Goal: Task Accomplishment & Management: Use online tool/utility

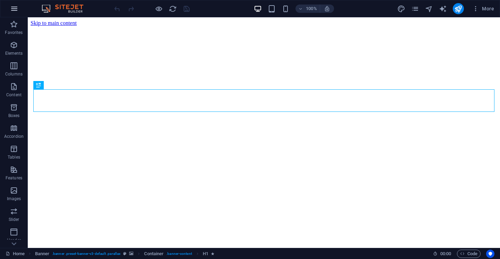
click at [14, 8] on icon "button" at bounding box center [14, 9] width 8 height 8
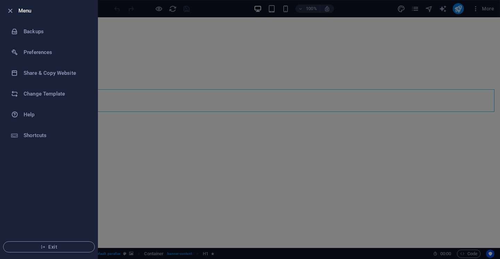
click at [160, 66] on div at bounding box center [250, 129] width 500 height 259
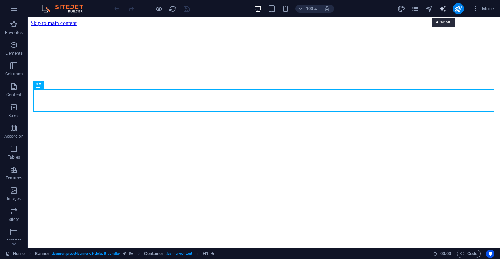
click at [443, 11] on icon "text_generator" at bounding box center [442, 9] width 8 height 8
select select "English"
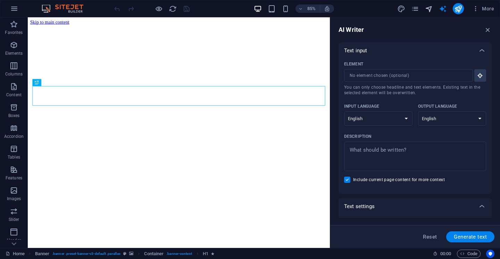
click at [430, 11] on icon "navigator" at bounding box center [429, 9] width 8 height 8
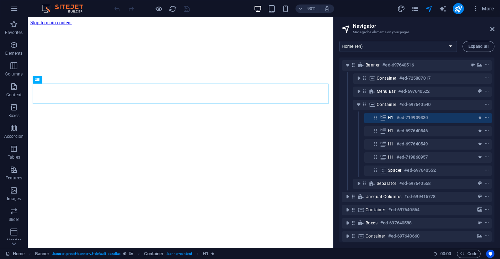
click at [356, 112] on div "H1 #ed-719909330" at bounding box center [417, 118] width 150 height 13
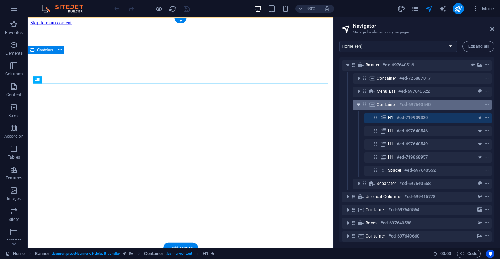
click at [356, 105] on icon "toggle-expand" at bounding box center [358, 104] width 7 height 7
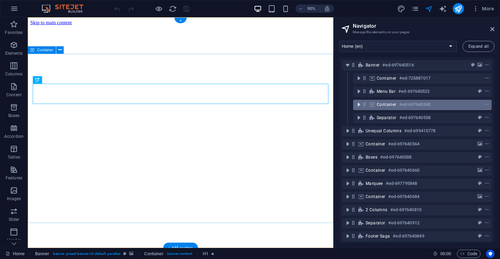
click at [356, 105] on icon "toggle-expand" at bounding box center [358, 104] width 7 height 7
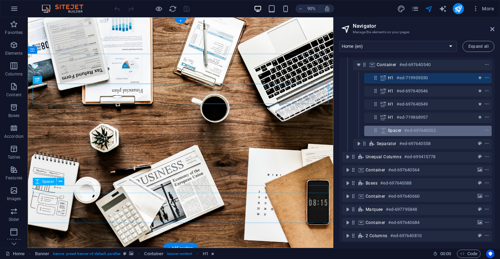
scroll to position [47, 0]
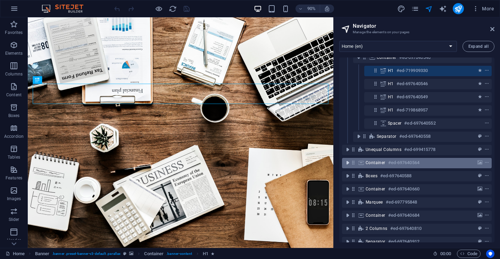
click at [348, 164] on icon "toggle-expand" at bounding box center [347, 163] width 7 height 7
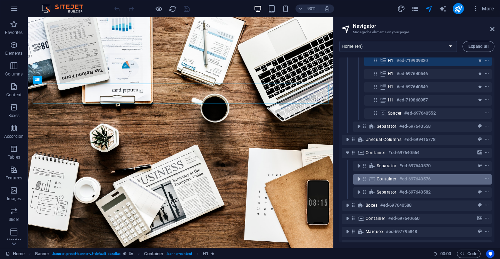
click at [358, 183] on button "toggle-expand" at bounding box center [358, 179] width 8 height 8
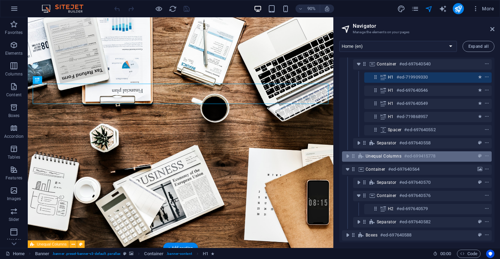
scroll to position [0, 0]
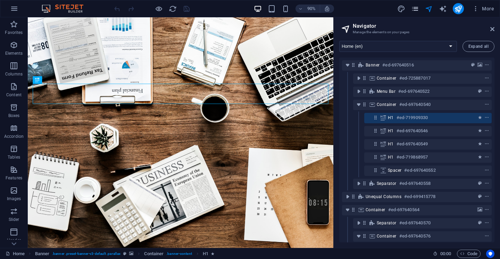
click at [417, 7] on icon "pages" at bounding box center [415, 9] width 8 height 8
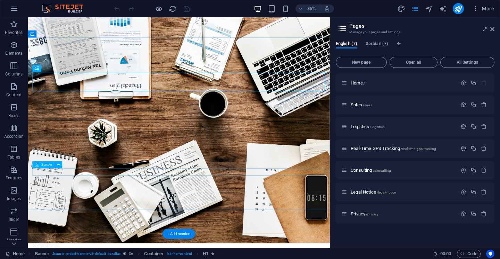
scroll to position [33, 0]
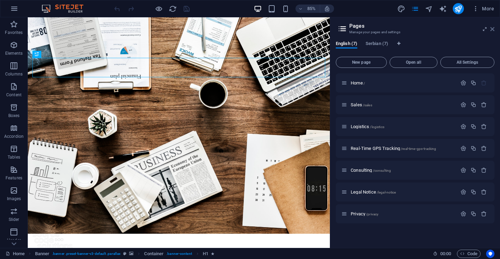
click at [491, 28] on icon at bounding box center [492, 29] width 4 height 6
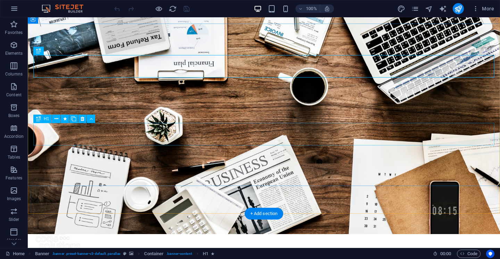
scroll to position [41, 0]
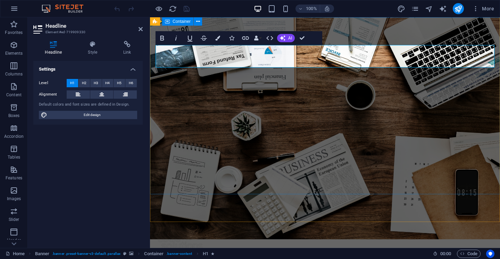
scroll to position [205, 0]
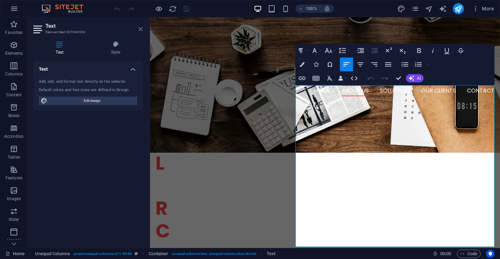
click at [141, 27] on icon at bounding box center [140, 29] width 4 height 6
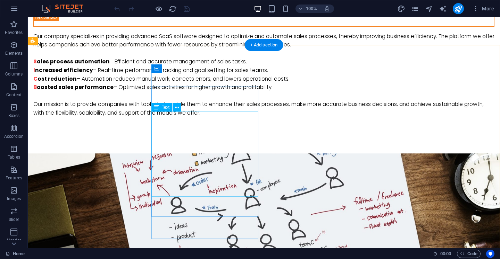
scroll to position [497, 0]
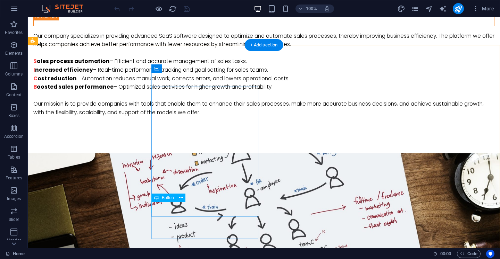
select select "2"
select select
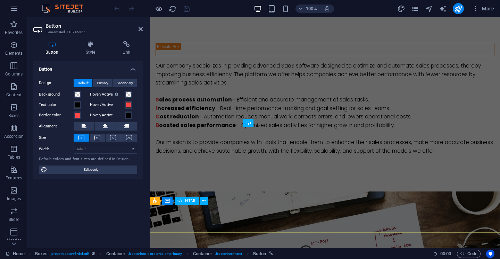
scroll to position [697, 0]
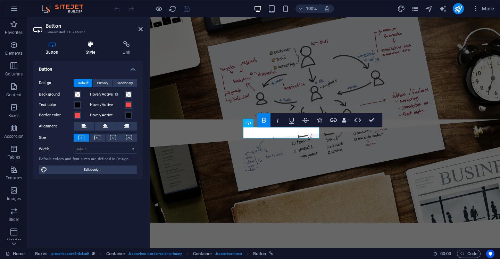
click at [99, 52] on h4 "Style" at bounding box center [92, 48] width 37 height 15
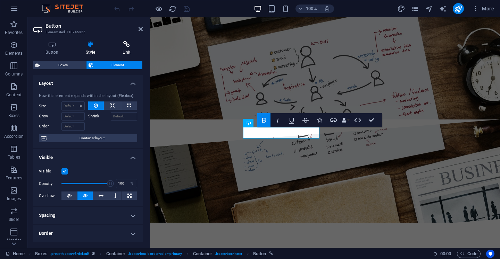
click at [133, 44] on icon at bounding box center [126, 44] width 33 height 7
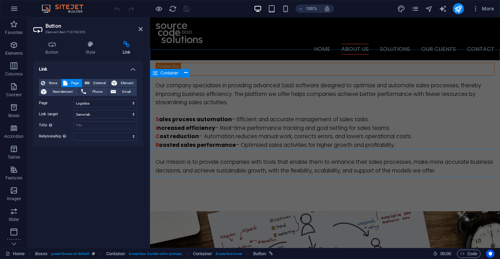
scroll to position [336, 0]
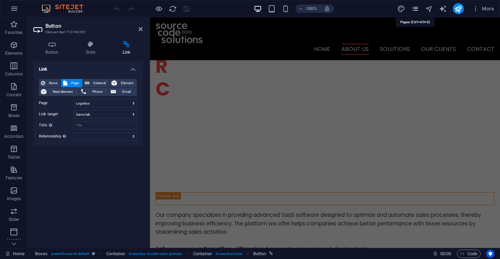
click at [412, 8] on icon "pages" at bounding box center [415, 9] width 8 height 8
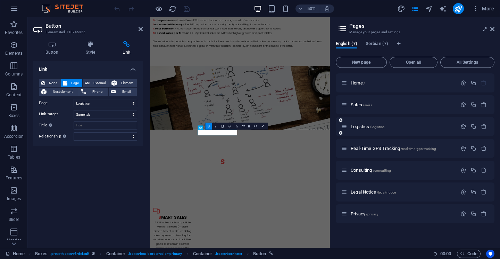
click at [366, 123] on div "Logistics /logistics" at bounding box center [399, 127] width 116 height 8
click at [365, 129] on span "Logistics /logistics" at bounding box center [367, 126] width 34 height 5
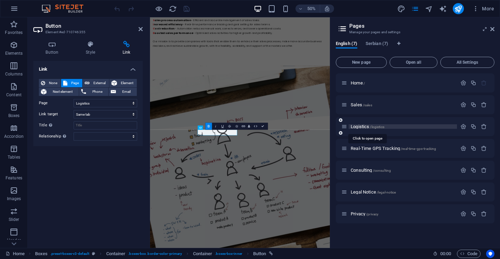
scroll to position [0, 0]
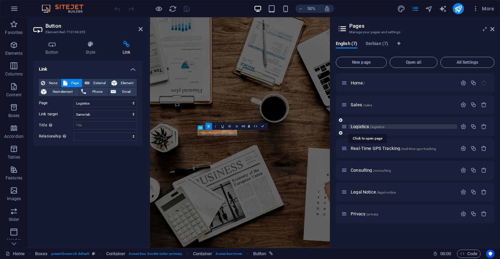
click at [365, 129] on div "Logistics /logistics" at bounding box center [414, 126] width 159 height 19
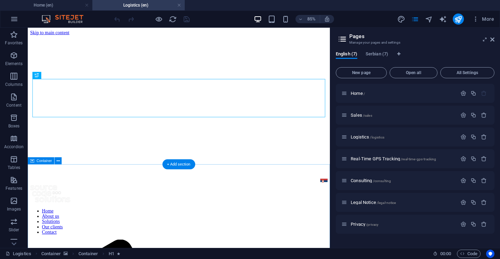
scroll to position [12, 0]
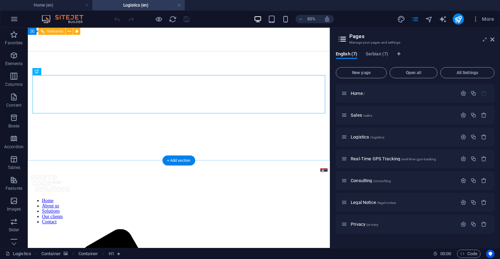
click at [245, 228] on nav "Home About us Solutions Our clients Contact" at bounding box center [206, 243] width 350 height 31
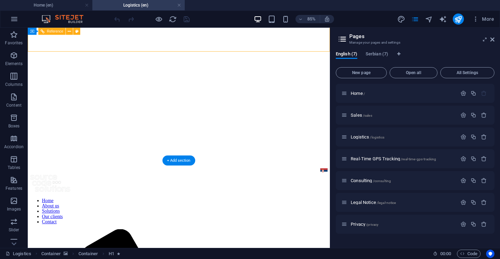
click at [245, 228] on nav "Home About us Solutions Our clients Contact" at bounding box center [206, 243] width 350 height 31
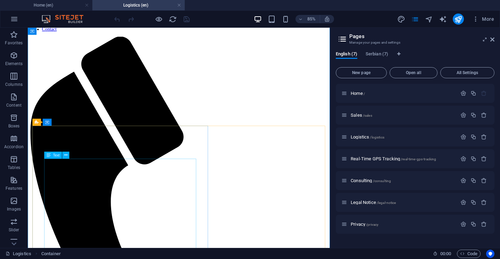
scroll to position [240, 0]
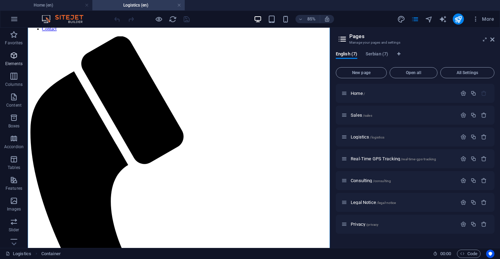
click at [11, 65] on p "Elements" at bounding box center [14, 64] width 18 height 6
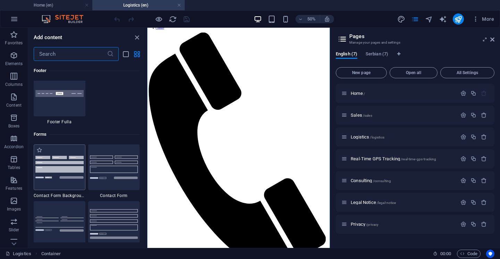
scroll to position [4987, 0]
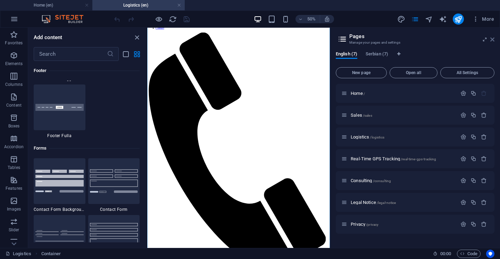
click at [492, 41] on icon at bounding box center [492, 40] width 4 height 6
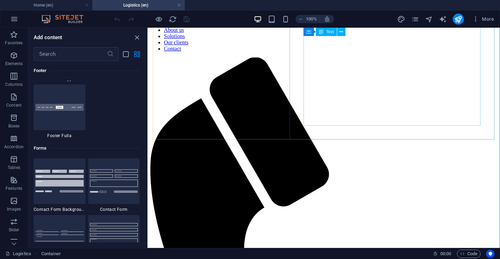
scroll to position [216, 0]
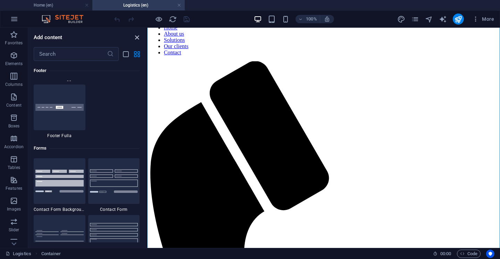
click at [139, 39] on icon "close panel" at bounding box center [137, 38] width 8 height 8
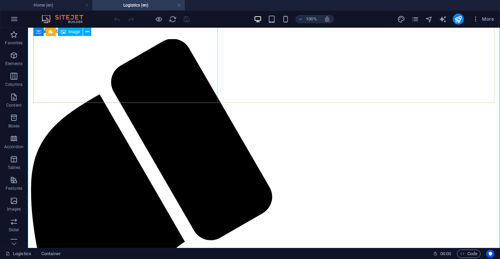
scroll to position [0, 0]
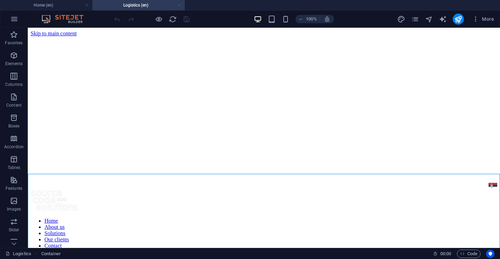
click at [178, 7] on link at bounding box center [179, 5] width 4 height 7
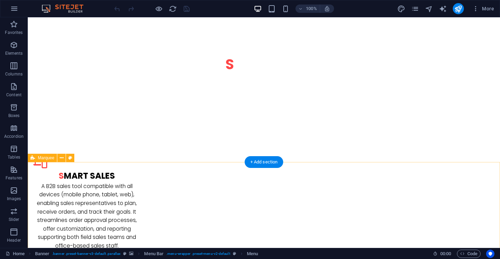
scroll to position [780, 0]
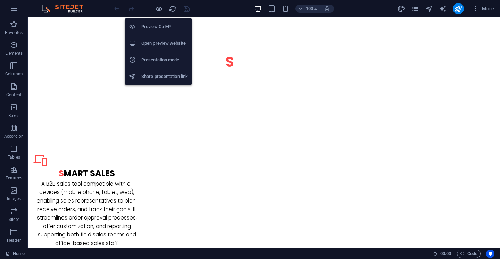
click at [160, 25] on h6 "Preview Ctrl+P" at bounding box center [164, 27] width 46 height 8
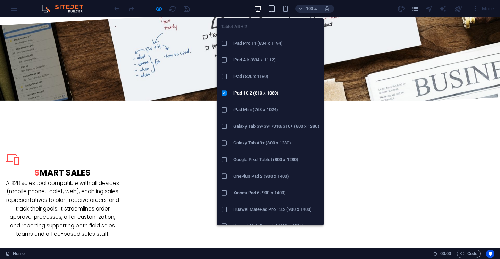
click at [273, 10] on icon "button" at bounding box center [271, 9] width 8 height 8
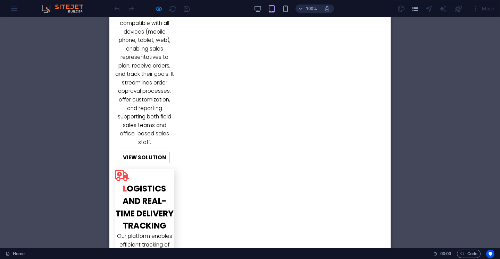
scroll to position [974, 0]
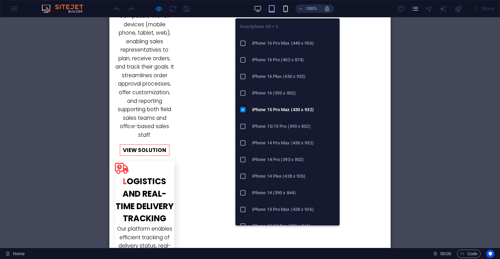
click at [284, 8] on icon "button" at bounding box center [285, 9] width 8 height 8
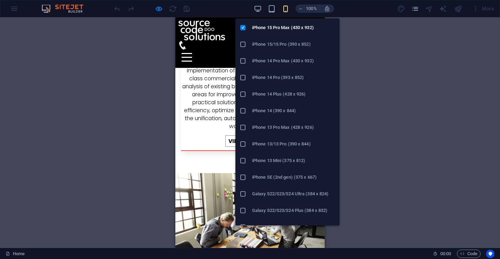
scroll to position [0, 0]
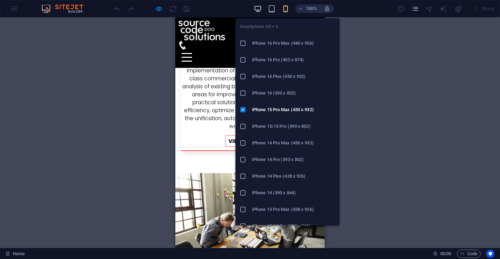
click at [259, 8] on icon "button" at bounding box center [258, 9] width 8 height 8
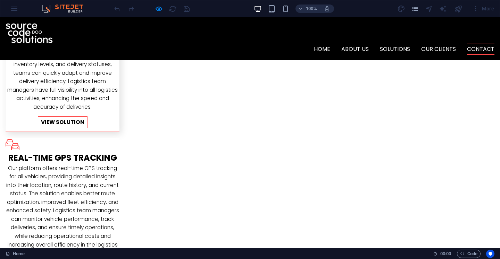
scroll to position [1032, 0]
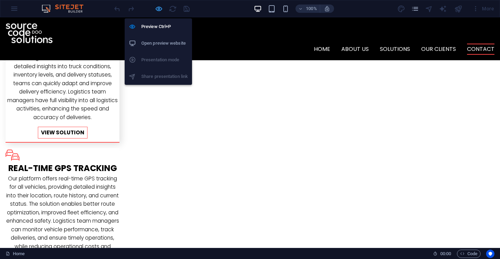
click at [158, 9] on icon "button" at bounding box center [159, 9] width 8 height 8
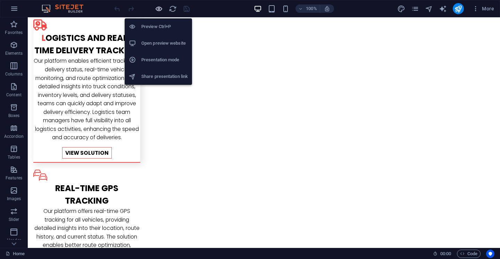
click at [158, 9] on icon "button" at bounding box center [159, 9] width 8 height 8
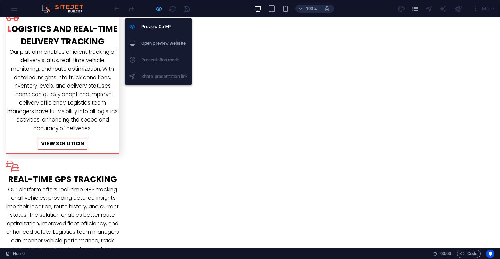
click at [160, 7] on icon "button" at bounding box center [159, 9] width 8 height 8
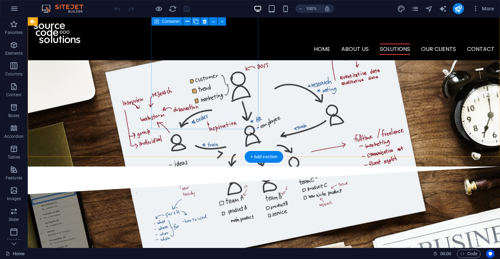
scroll to position [609, 0]
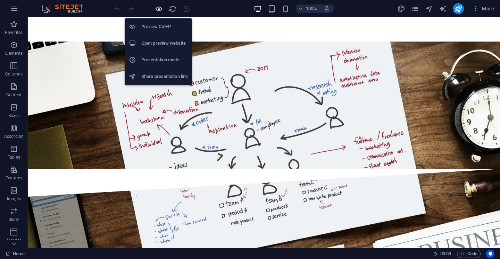
click at [159, 8] on icon "button" at bounding box center [159, 9] width 8 height 8
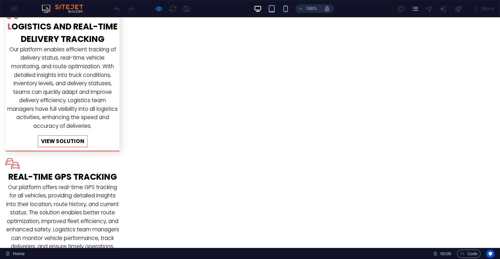
scroll to position [1036, 0]
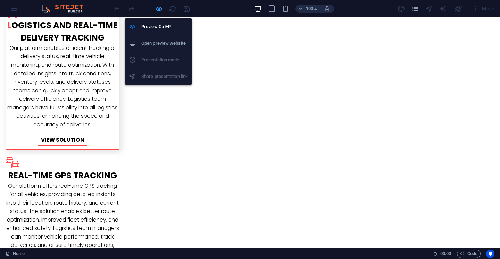
click at [160, 11] on icon "button" at bounding box center [159, 9] width 8 height 8
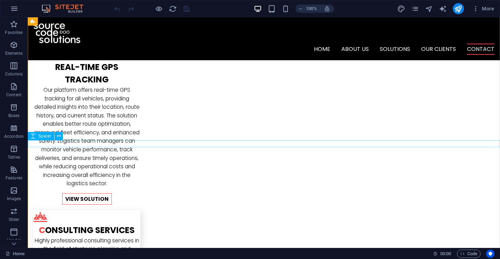
scroll to position [1138, 0]
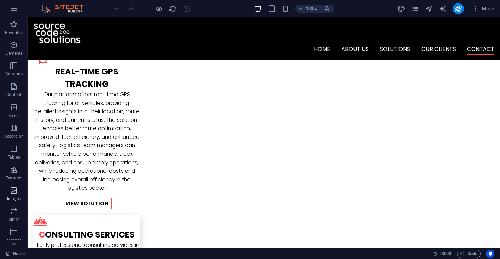
click at [17, 194] on icon "button" at bounding box center [14, 191] width 8 height 8
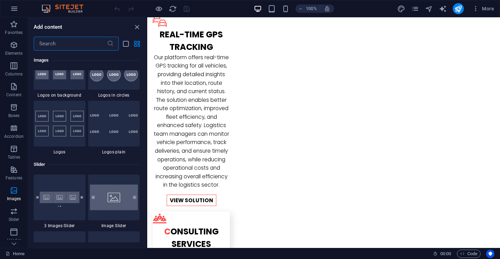
scroll to position [3864, 0]
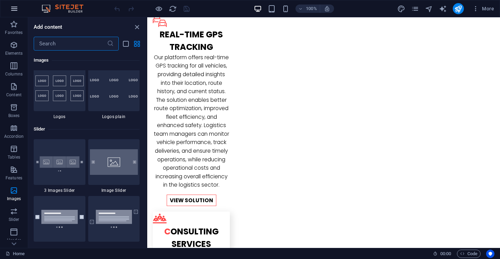
click at [19, 15] on button "button" at bounding box center [14, 8] width 17 height 17
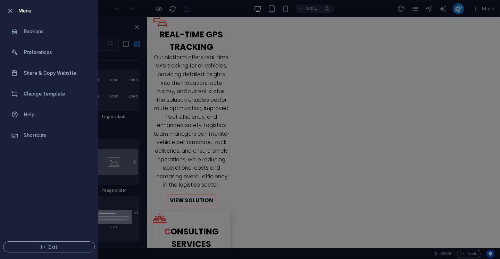
click at [66, 239] on li "Exit" at bounding box center [48, 248] width 97 height 24
click at [66, 250] on span "Exit" at bounding box center [49, 248] width 80 height 6
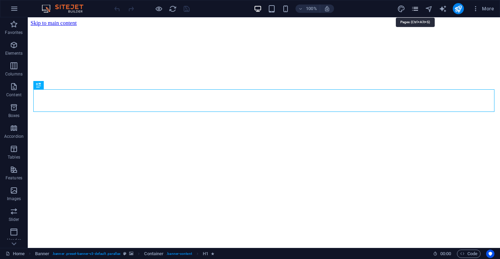
click at [415, 10] on icon "pages" at bounding box center [415, 9] width 8 height 8
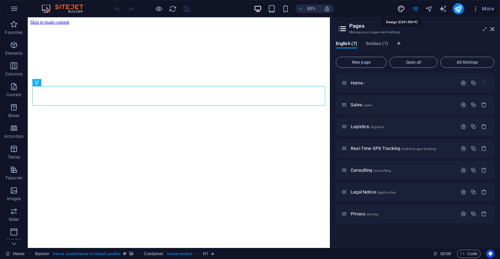
click at [398, 9] on icon "design" at bounding box center [401, 9] width 8 height 8
select select "ease-in-out"
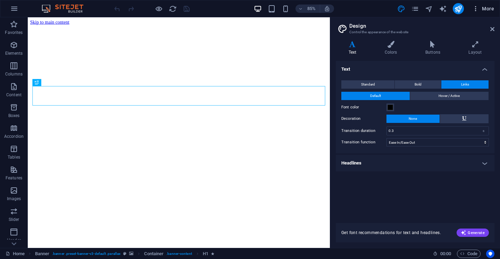
click at [489, 11] on span "More" at bounding box center [483, 8] width 22 height 7
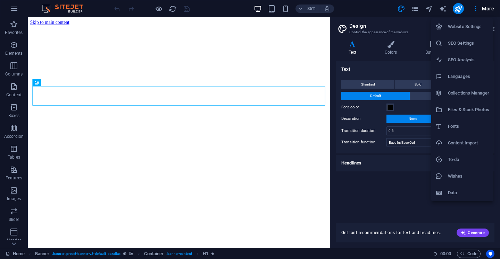
click at [466, 43] on h6 "SEO Settings" at bounding box center [467, 43] width 41 height 8
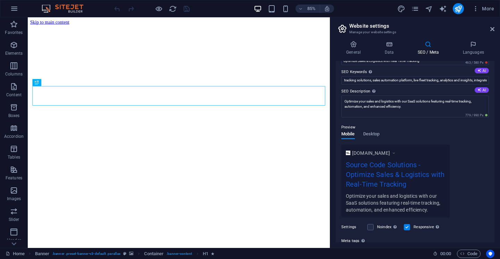
scroll to position [37, 0]
click at [373, 137] on span "Desktop" at bounding box center [371, 136] width 17 height 10
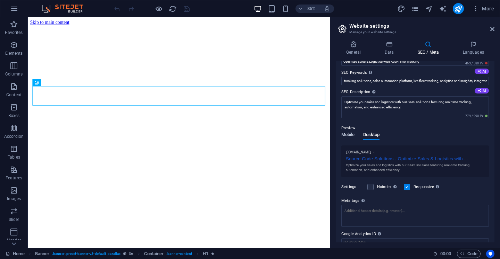
click at [347, 135] on span "Mobile" at bounding box center [348, 136] width 14 height 10
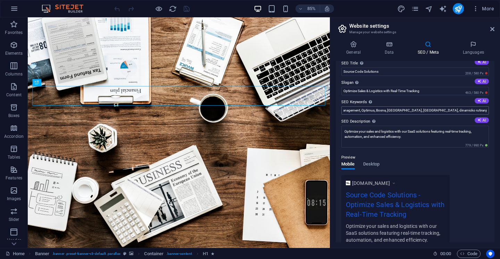
scroll to position [0, 208]
click at [492, 33] on header "Website settings Manage your website settings" at bounding box center [415, 26] width 157 height 18
click at [492, 31] on icon at bounding box center [492, 29] width 4 height 6
